Goal: Transaction & Acquisition: Purchase product/service

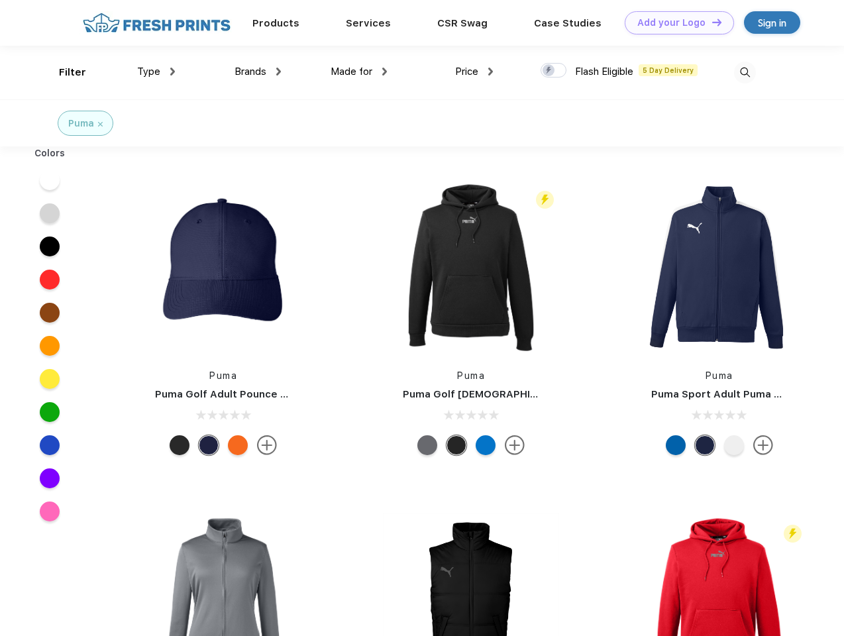
click at [675, 23] on link "Add your Logo Design Tool" at bounding box center [679, 22] width 109 height 23
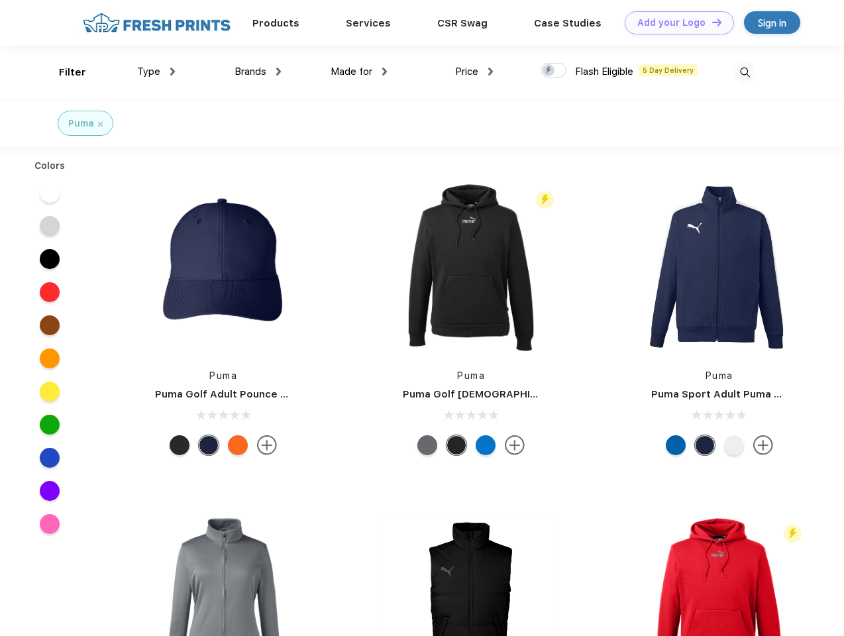
click at [0, 0] on div "Design Tool" at bounding box center [0, 0] width 0 height 0
click at [711, 22] on link "Add your Logo Design Tool" at bounding box center [679, 22] width 109 height 23
click at [64, 72] on div "Filter" at bounding box center [72, 72] width 27 height 15
click at [156, 72] on span "Type" at bounding box center [148, 72] width 23 height 12
click at [258, 72] on span "Brands" at bounding box center [251, 72] width 32 height 12
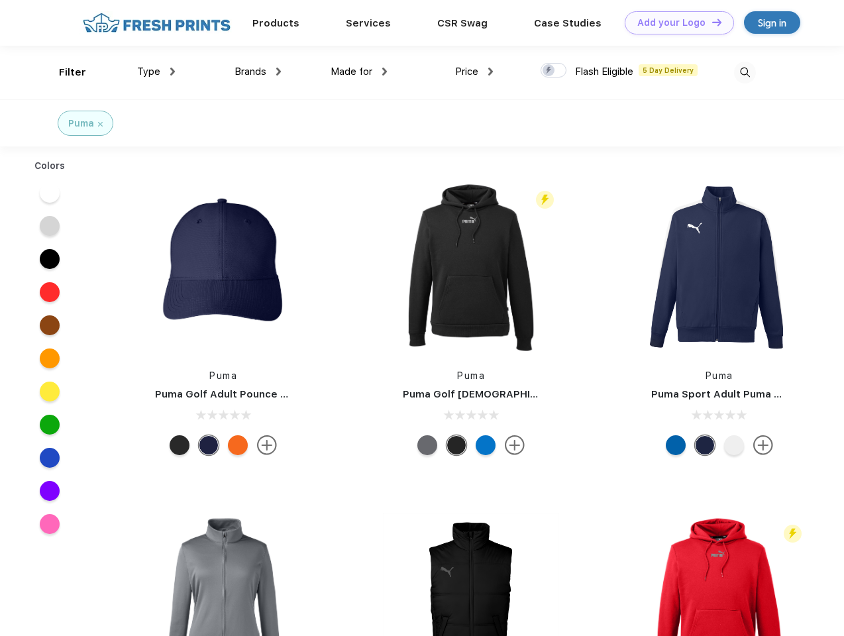
click at [359, 72] on span "Made for" at bounding box center [352, 72] width 42 height 12
click at [474, 72] on span "Price" at bounding box center [466, 72] width 23 height 12
click at [554, 71] on div at bounding box center [554, 70] width 26 height 15
click at [549, 71] on input "checkbox" at bounding box center [545, 66] width 9 height 9
click at [745, 72] on img at bounding box center [745, 73] width 22 height 22
